Goal: Find contact information: Find contact information

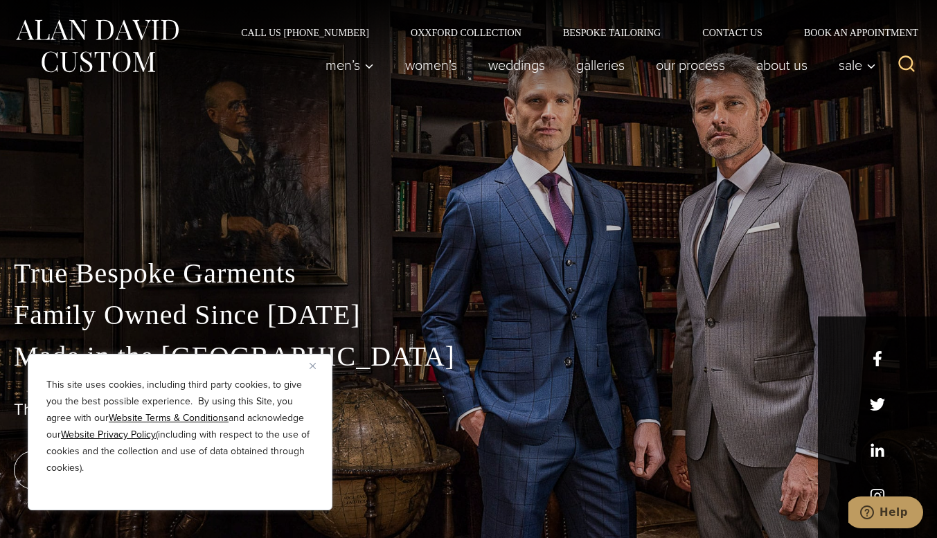
click at [312, 369] on button "Close" at bounding box center [318, 366] width 17 height 17
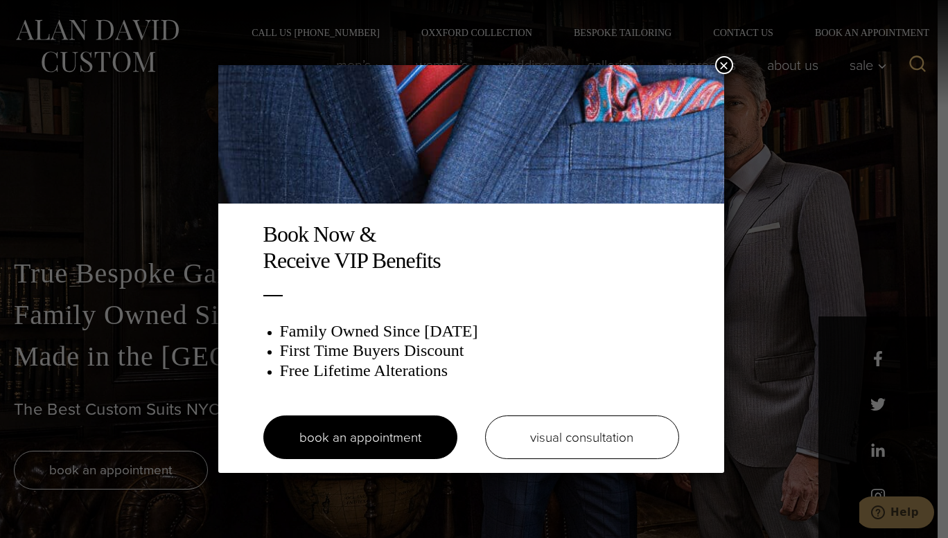
click at [728, 67] on button "×" at bounding box center [724, 65] width 18 height 18
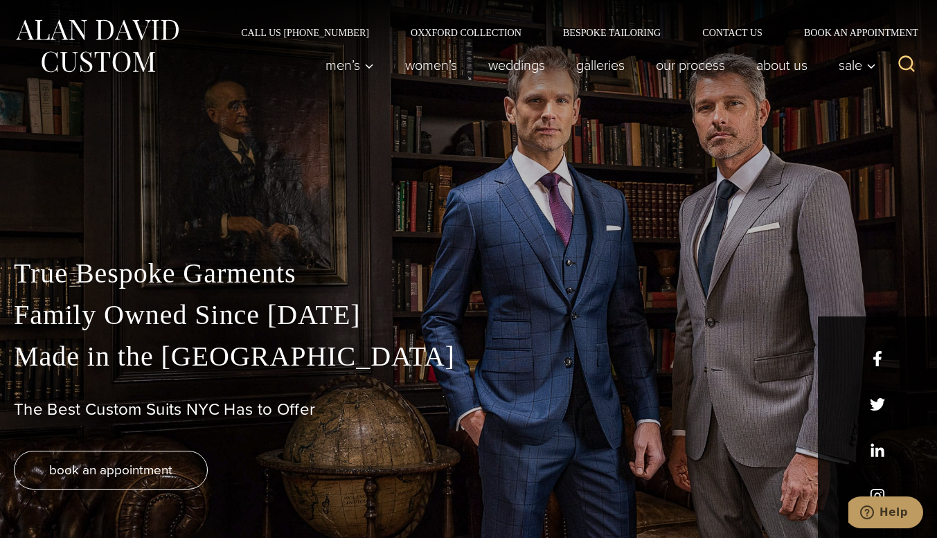
click at [736, 24] on div "Call Us [PHONE_NUMBER] Oxxford Collection Bespoke Tailoring Contact Us Book an …" at bounding box center [468, 18] width 937 height 37
click at [739, 26] on div "Call Us [PHONE_NUMBER] Oxxford Collection Bespoke Tailoring Contact Us Book an …" at bounding box center [468, 18] width 937 height 37
click at [738, 28] on link "Contact Us" at bounding box center [733, 33] width 102 height 10
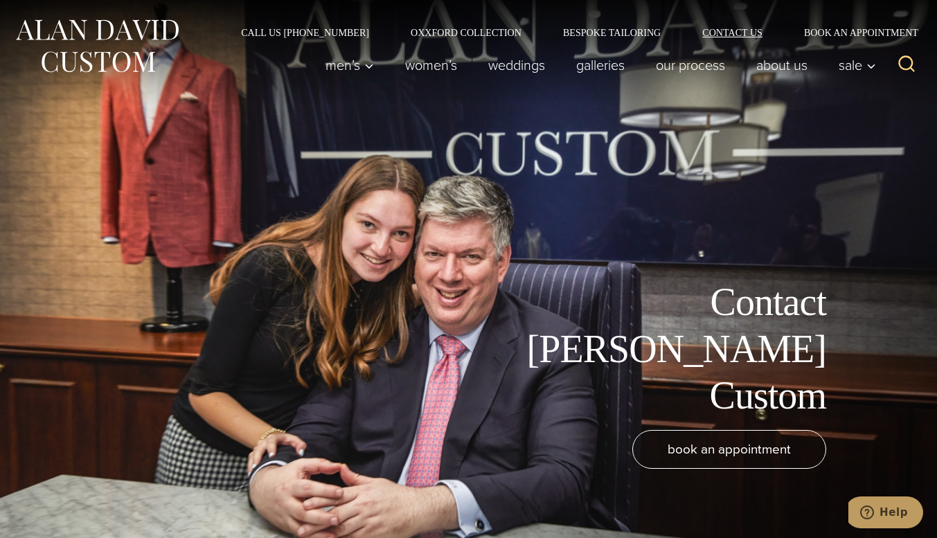
click at [728, 33] on link "Contact Us" at bounding box center [733, 33] width 102 height 10
